Goal: Information Seeking & Learning: Learn about a topic

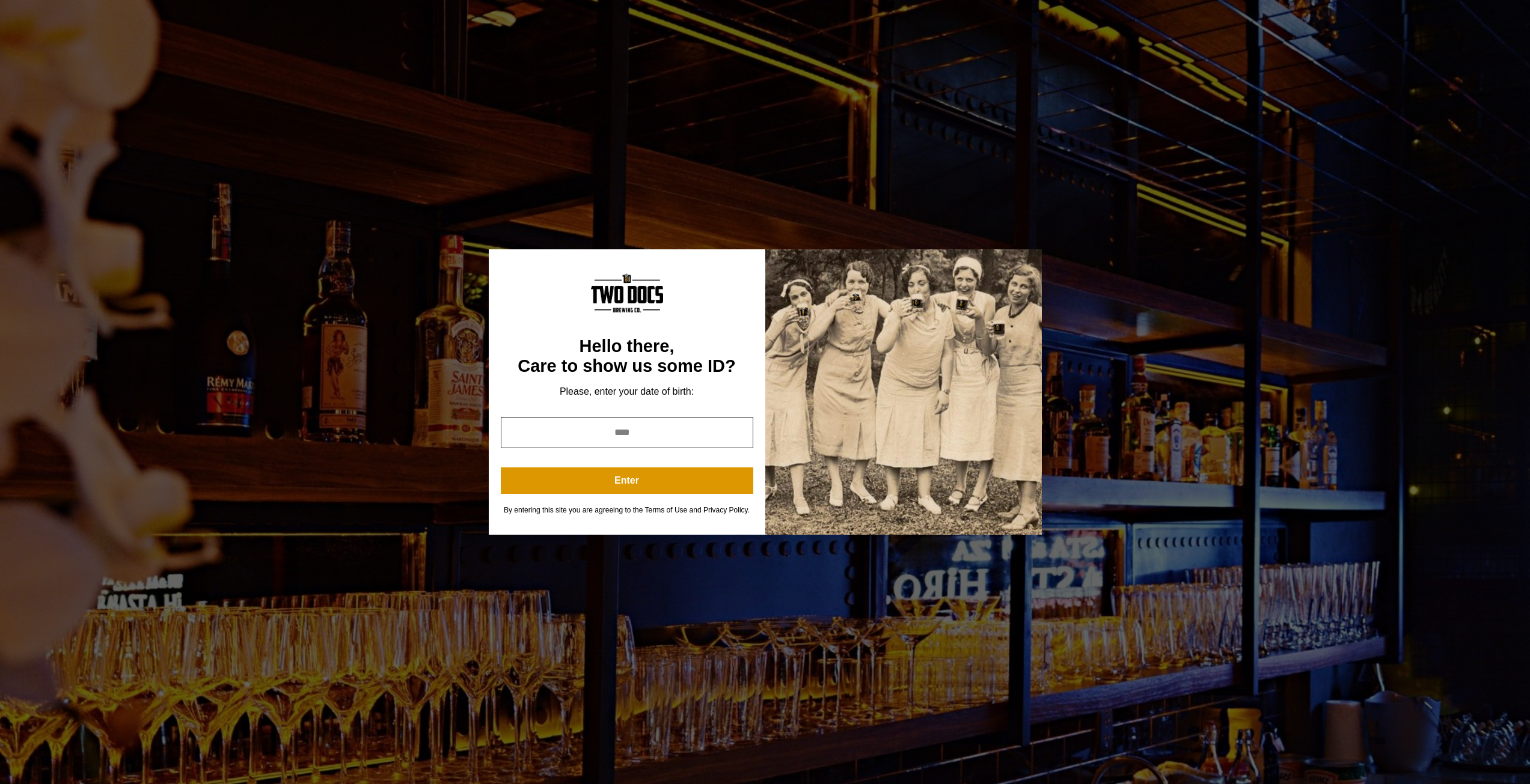
click at [599, 435] on input "year" at bounding box center [627, 433] width 252 height 31
type input "****"
click at [620, 479] on button "Enter" at bounding box center [627, 481] width 252 height 27
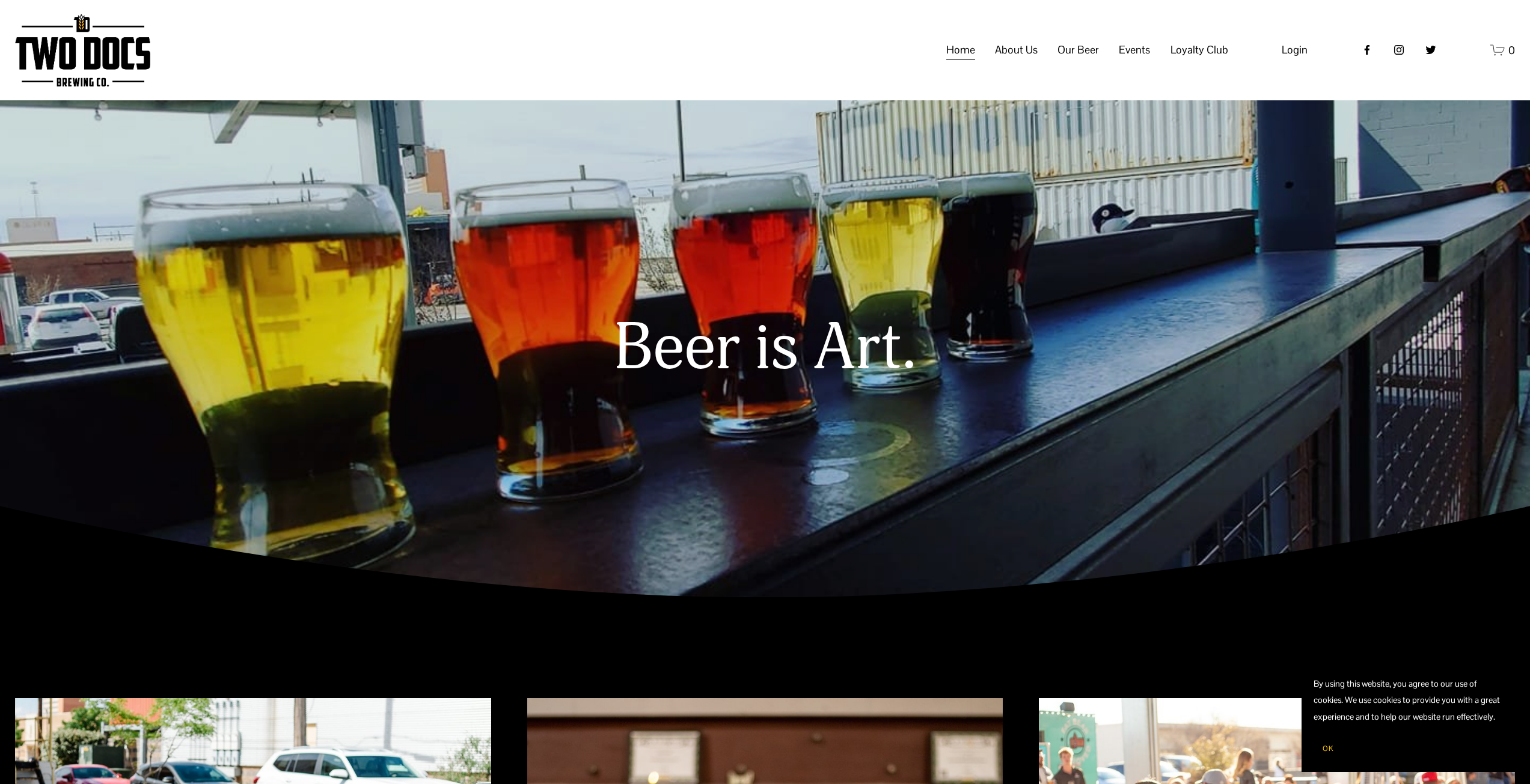
click at [0, 0] on span "Taproom Menu" at bounding box center [0, 0] width 0 height 0
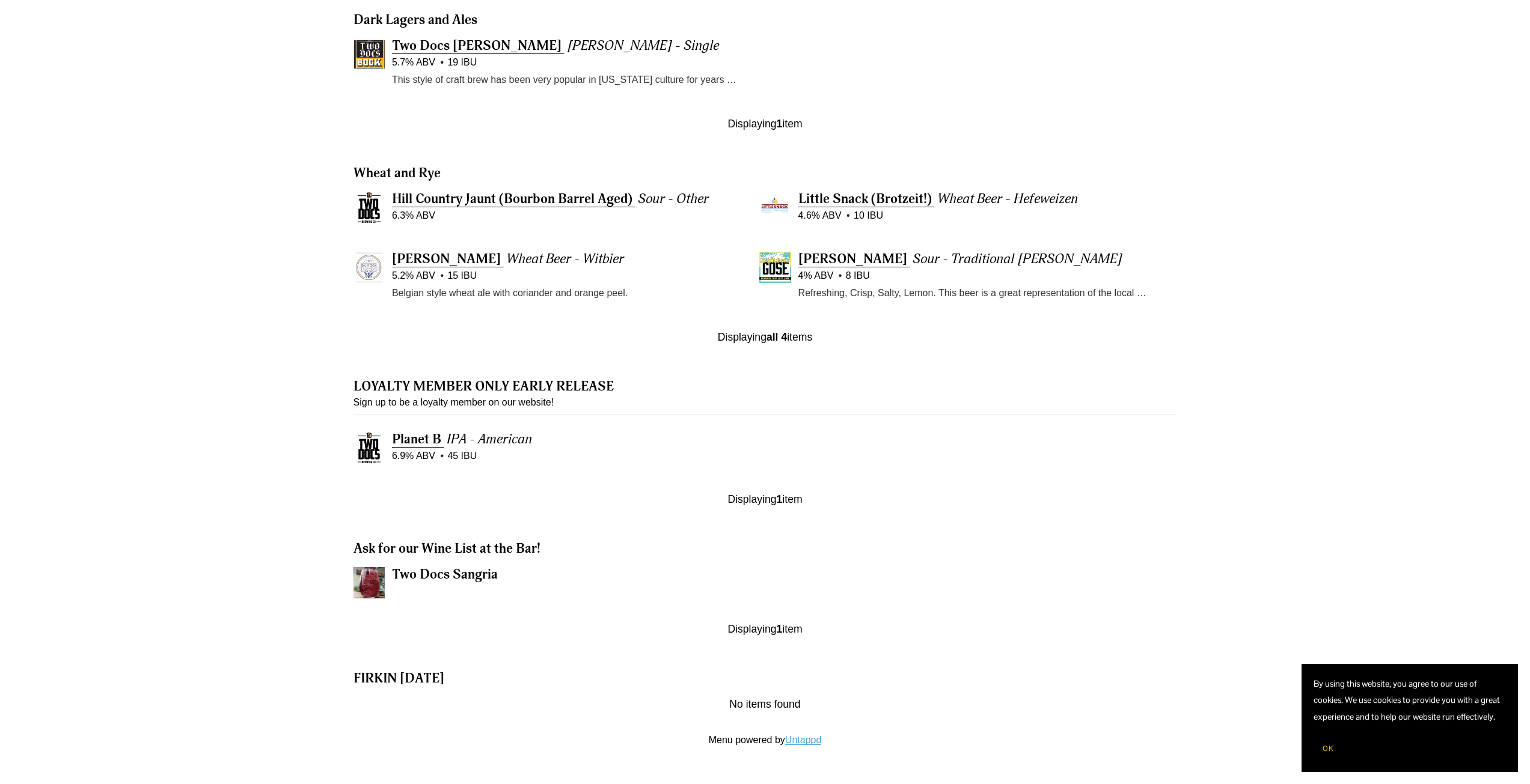
scroll to position [1263, 0]
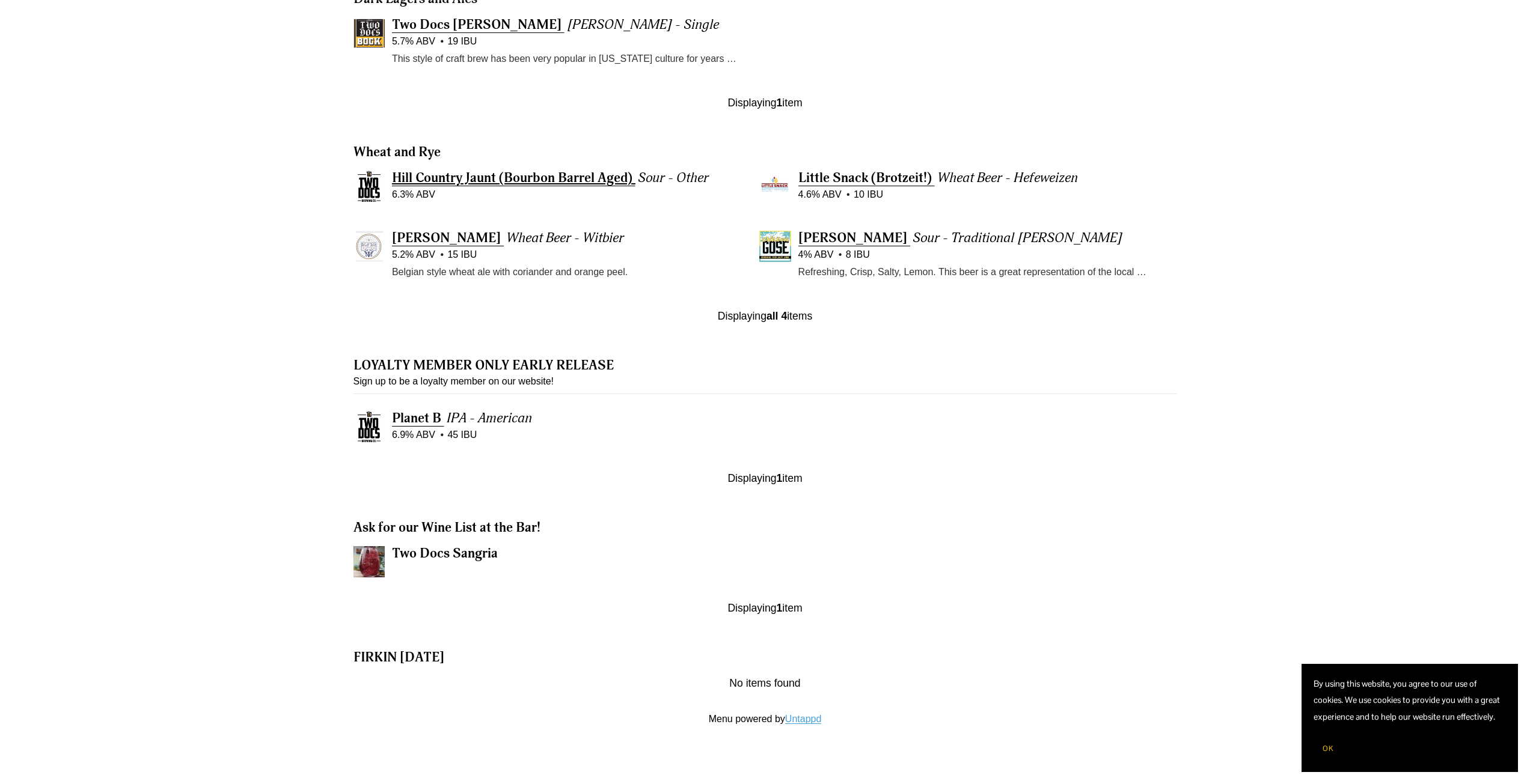
click at [498, 176] on span "Hill Country Jaunt (Bourbon Barrel Aged)" at bounding box center [512, 177] width 241 height 16
